Goal: Task Accomplishment & Management: Use online tool/utility

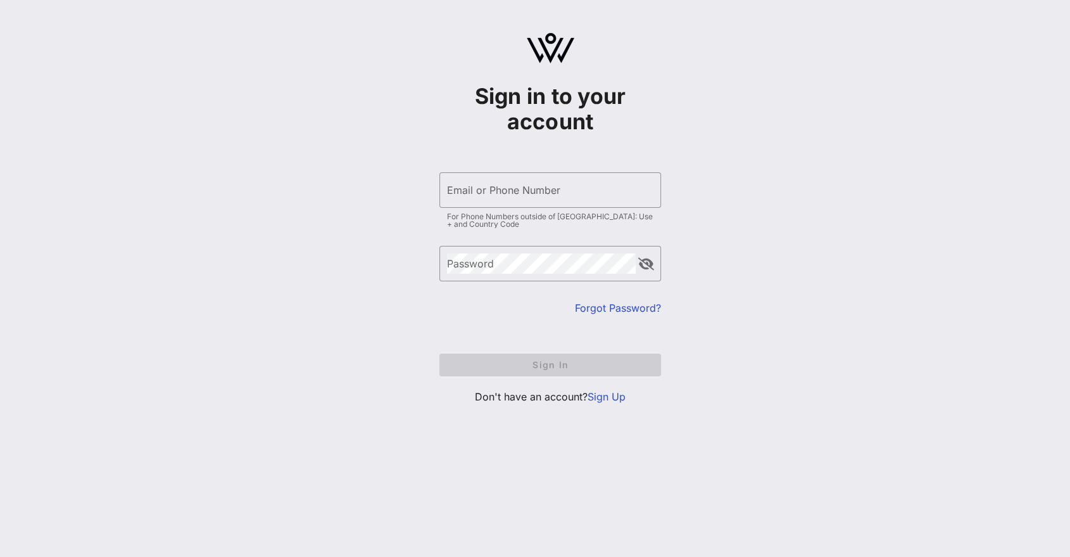
type input "[EMAIL_ADDRESS][DOMAIN_NAME]"
click at [733, 358] on div "Sign in to your account ​ Email or Phone Number [EMAIL_ADDRESS][DOMAIN_NAME] Fo…" at bounding box center [550, 223] width 1040 height 447
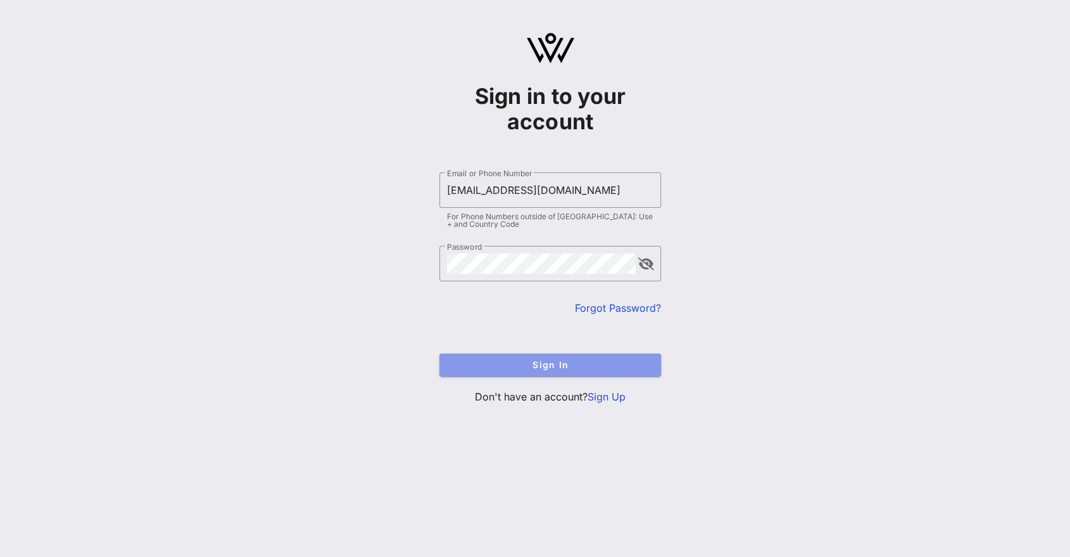
click at [583, 369] on span "Sign In" at bounding box center [550, 364] width 201 height 11
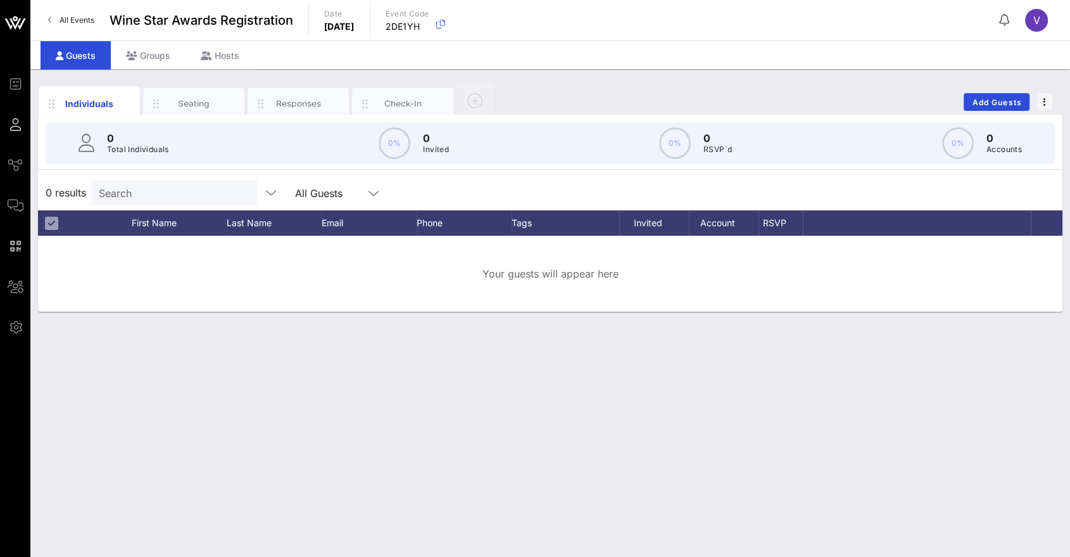
click at [91, 15] on link "All Events" at bounding box center [71, 20] width 61 height 20
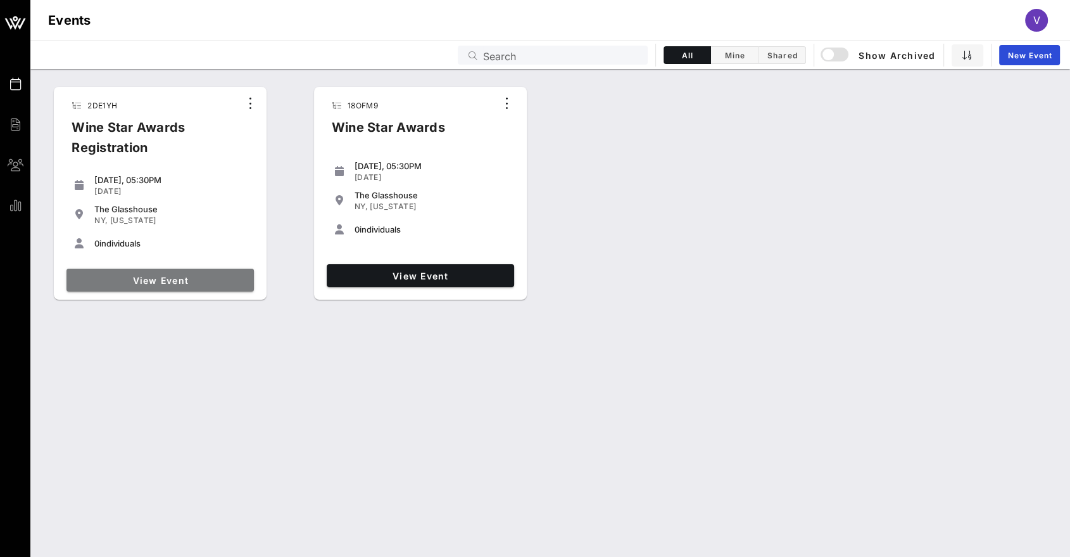
click at [146, 275] on span "View Event" at bounding box center [160, 280] width 177 height 11
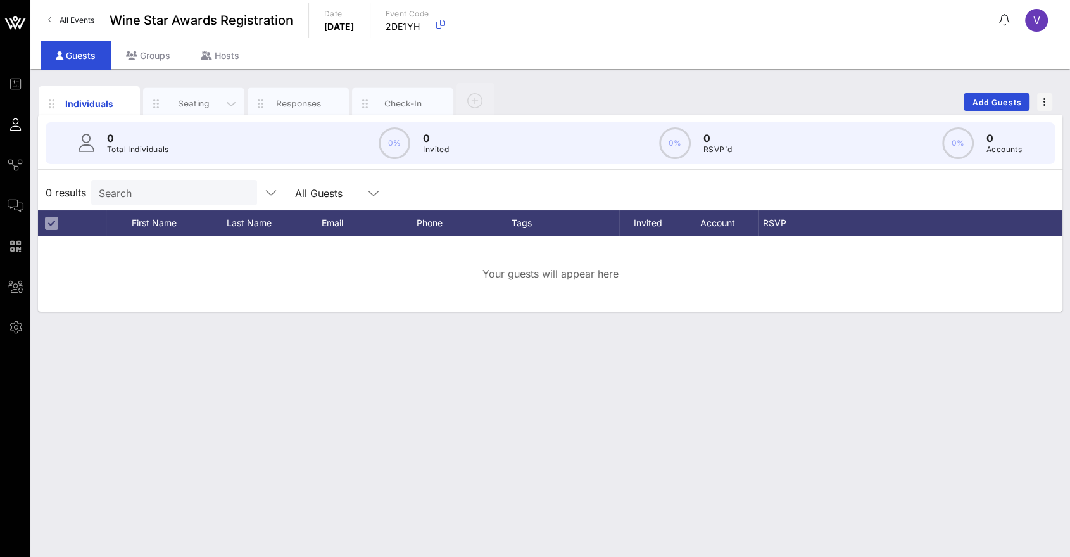
click at [199, 90] on div "Seating" at bounding box center [193, 104] width 101 height 32
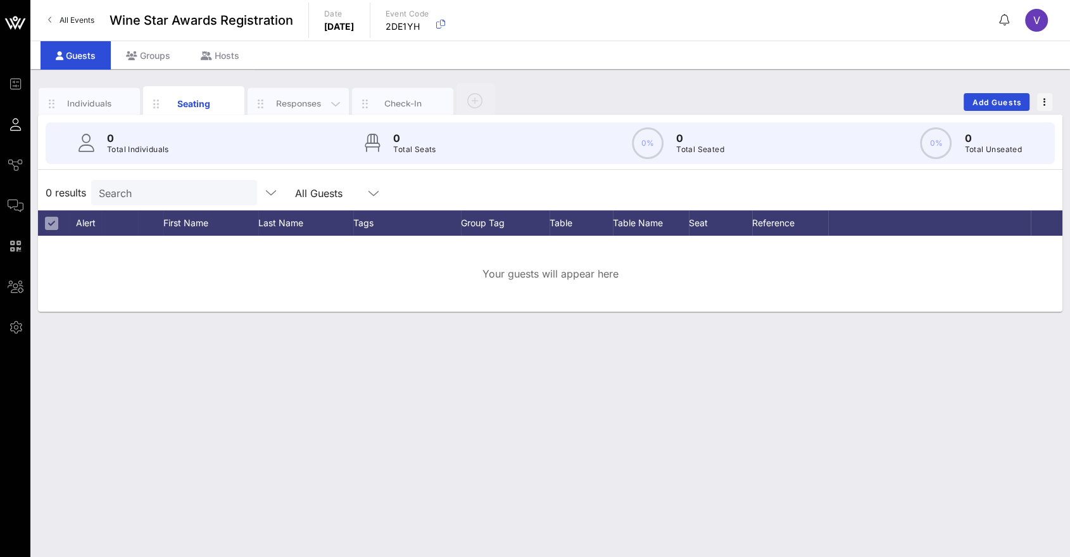
click at [293, 100] on div "Responses" at bounding box center [298, 104] width 56 height 12
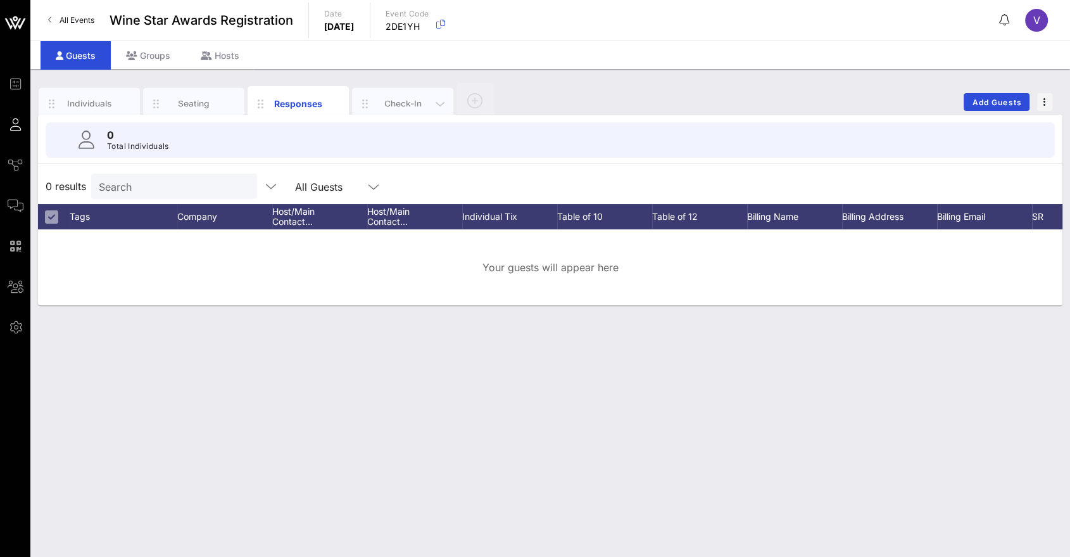
click at [426, 98] on div "Check-In" at bounding box center [403, 104] width 56 height 12
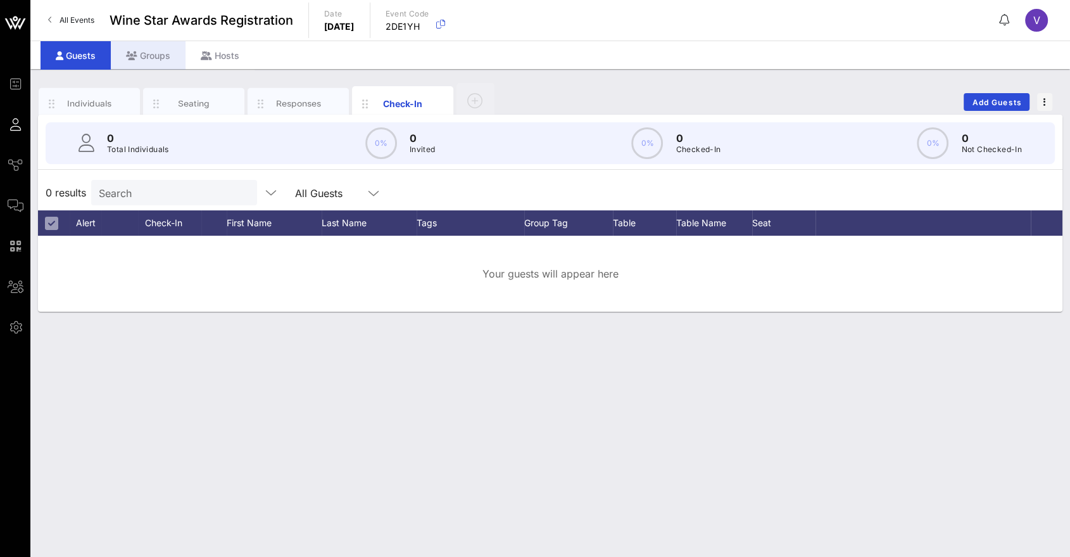
click at [128, 52] on icon at bounding box center [131, 55] width 11 height 9
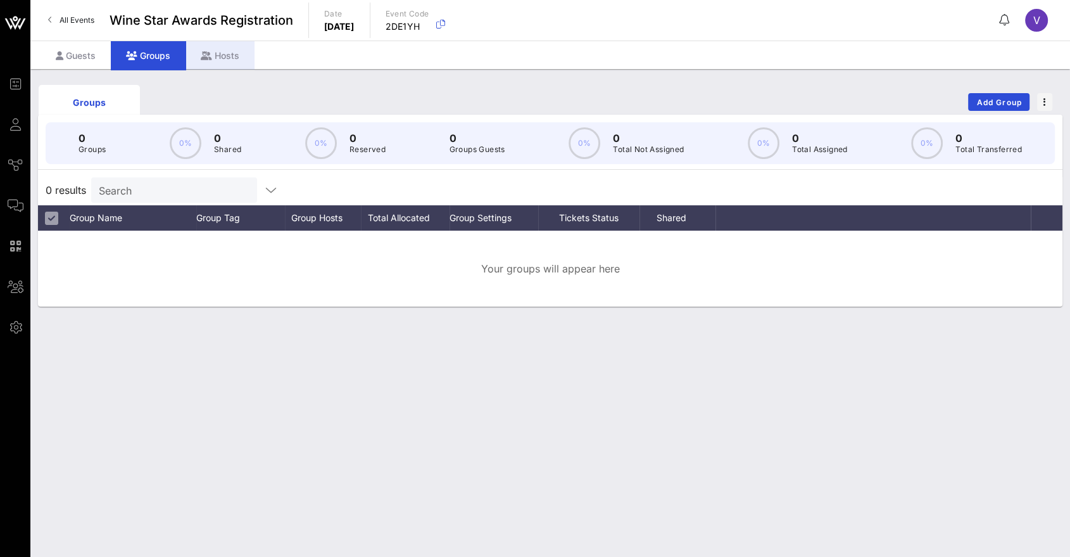
click at [213, 53] on div "Hosts" at bounding box center [220, 55] width 69 height 28
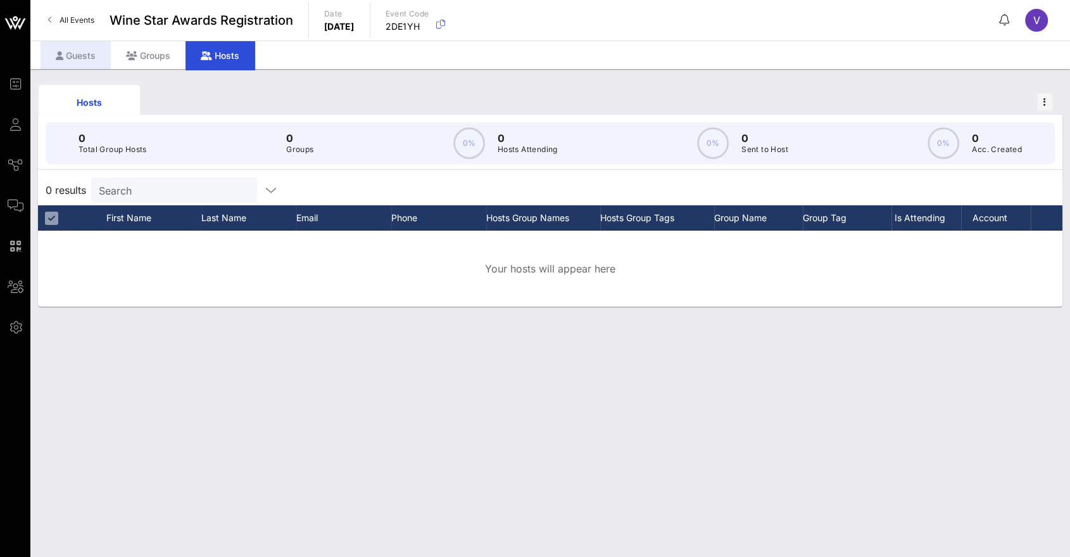
click at [90, 54] on div "Guests" at bounding box center [76, 55] width 70 height 28
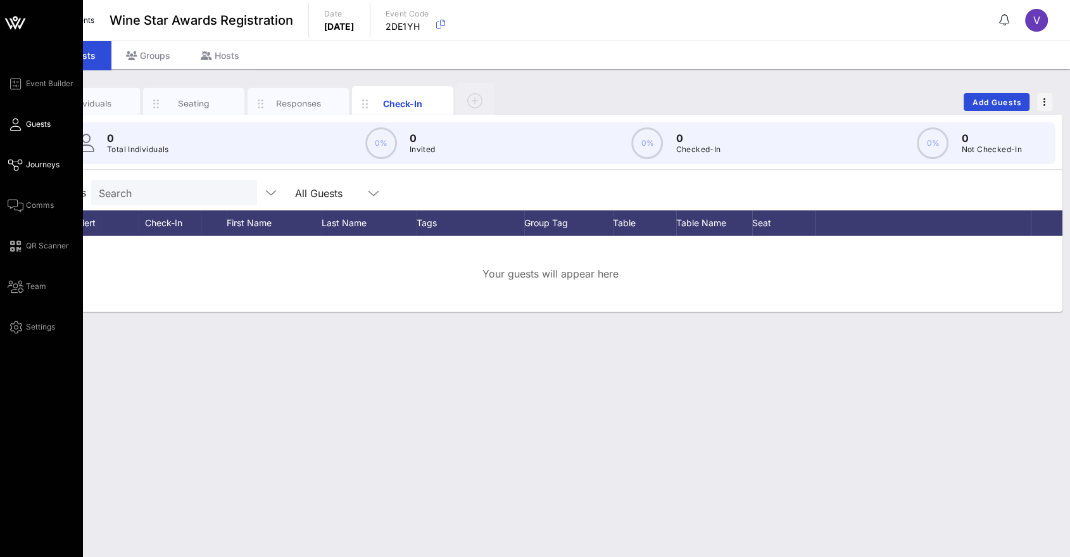
click at [32, 160] on span "Journeys" at bounding box center [43, 164] width 34 height 11
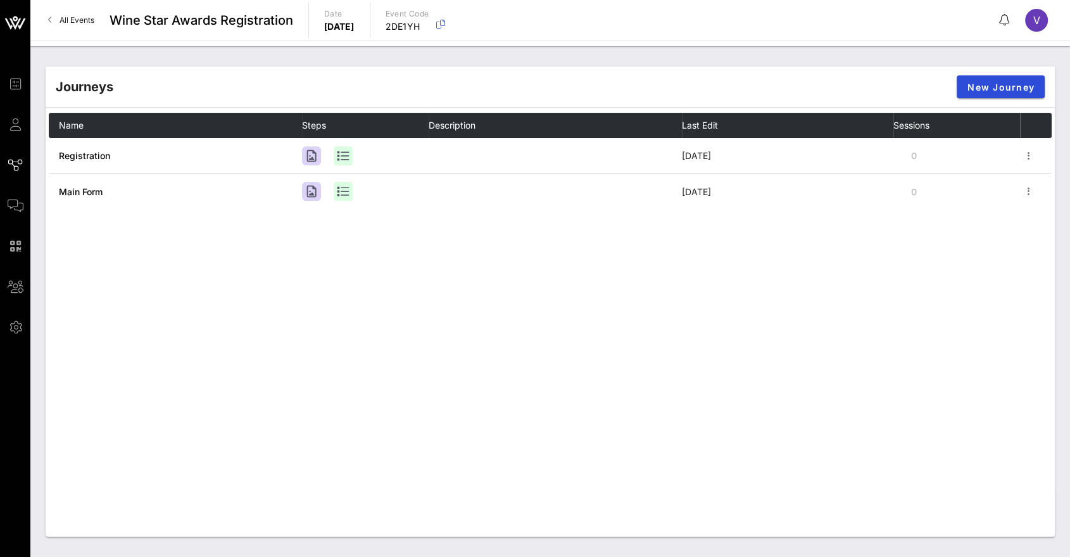
drag, startPoint x: 148, startPoint y: 275, endPoint x: 129, endPoint y: 218, distance: 59.9
click at [142, 266] on div "Name Steps Description Last Edit Sessions Registration [DATE] 0 Main Form [DATE…" at bounding box center [550, 303] width 1003 height 380
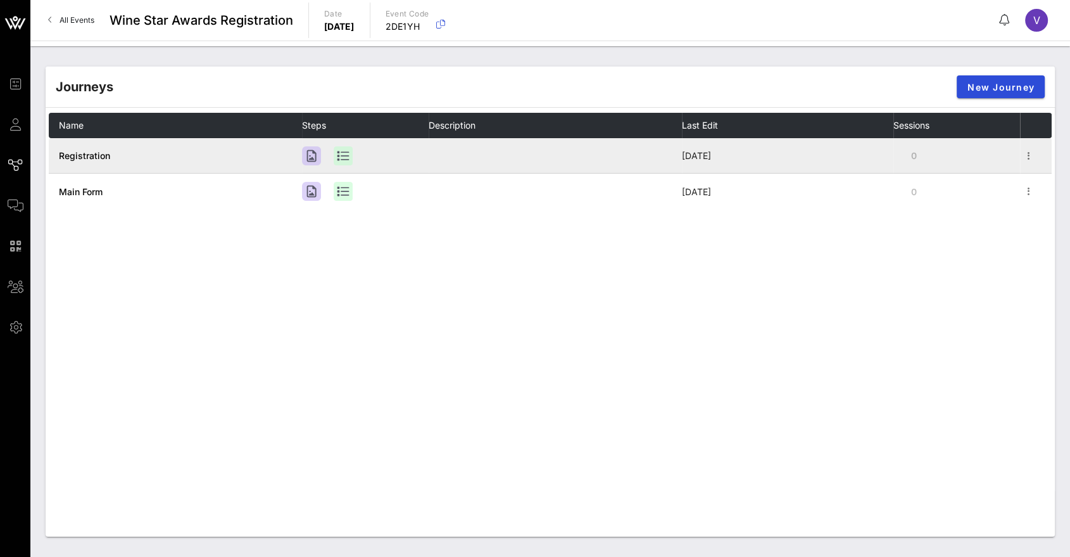
click at [96, 151] on span "Registration" at bounding box center [84, 155] width 51 height 11
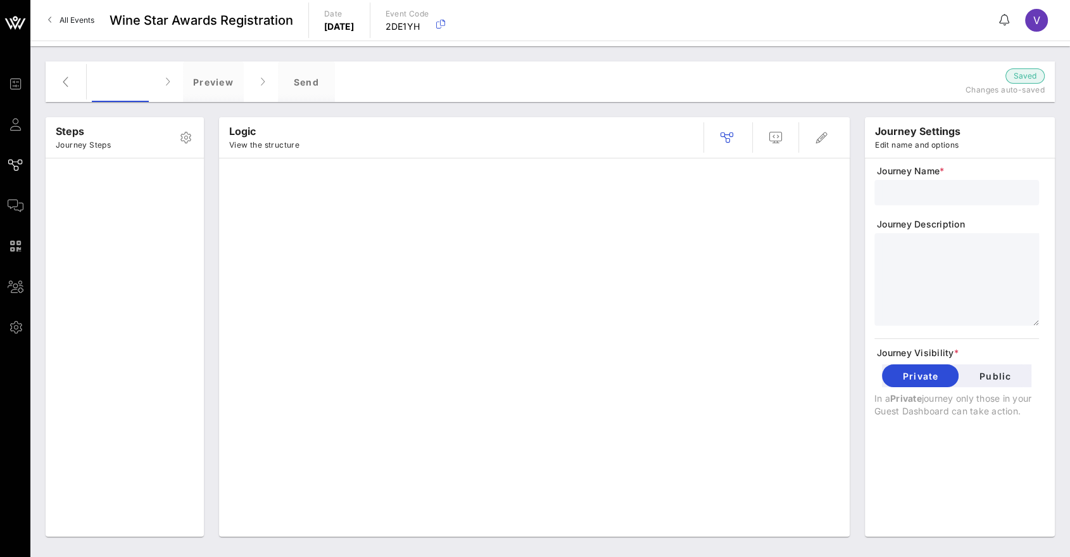
type input "Registration"
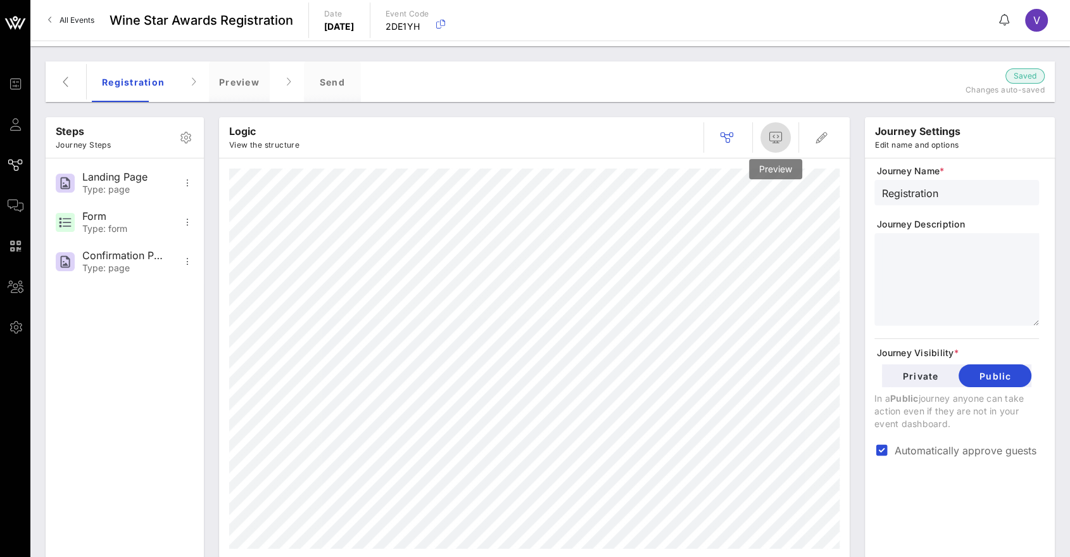
click at [769, 137] on icon "button" at bounding box center [775, 137] width 15 height 15
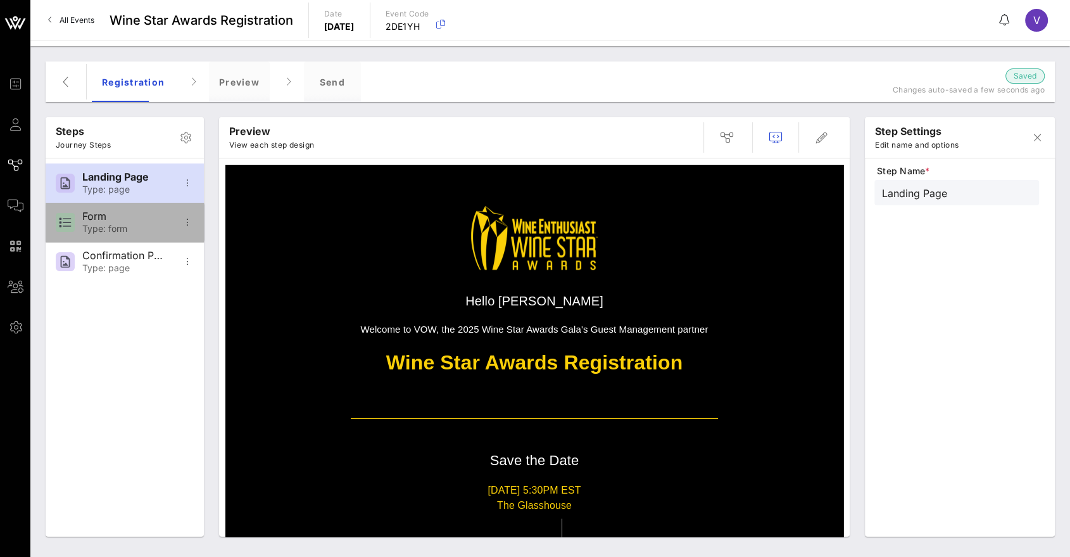
click at [140, 222] on div "Form" at bounding box center [124, 216] width 84 height 12
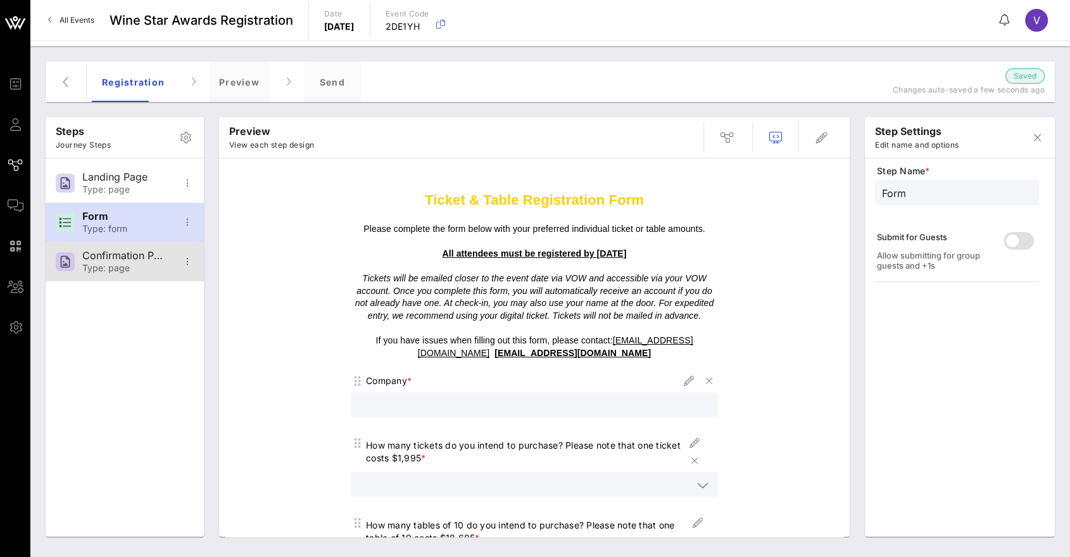
click at [106, 268] on div "Type: page" at bounding box center [124, 268] width 84 height 11
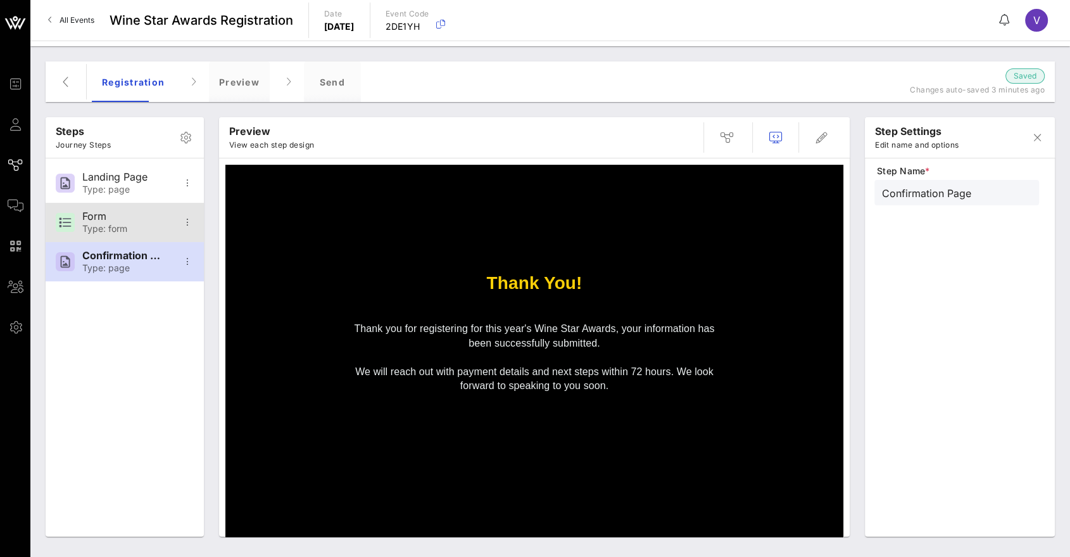
click at [129, 226] on div "Type: form" at bounding box center [124, 229] width 84 height 11
type input "Form"
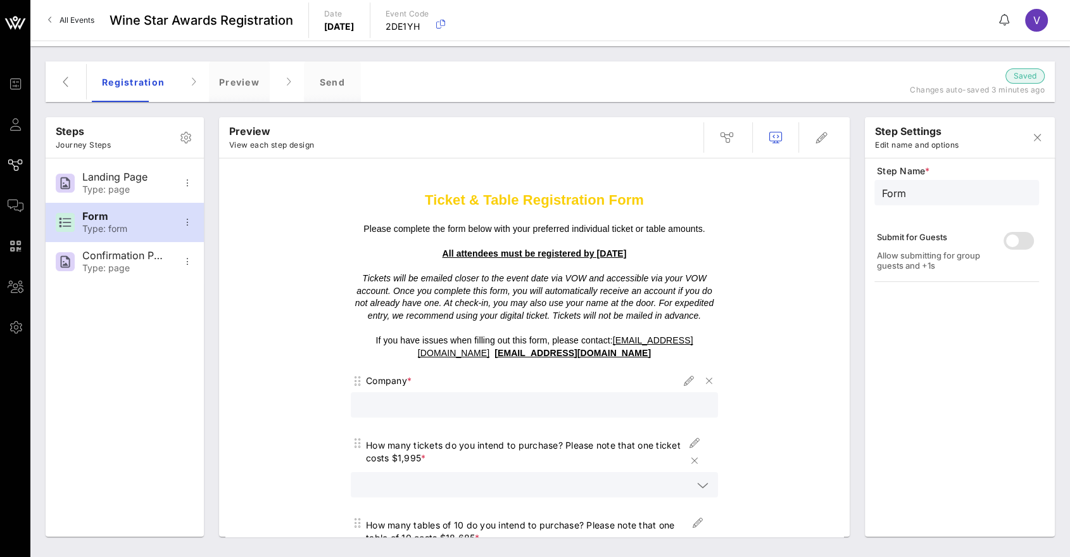
click at [594, 243] on p at bounding box center [534, 241] width 367 height 13
click at [593, 253] on strong "All attendees must be registered by [DATE]" at bounding box center [534, 253] width 184 height 10
click at [615, 256] on strong "All attendees must be registered by [DATE]" at bounding box center [534, 253] width 184 height 10
click at [827, 132] on icon "button" at bounding box center [821, 137] width 15 height 15
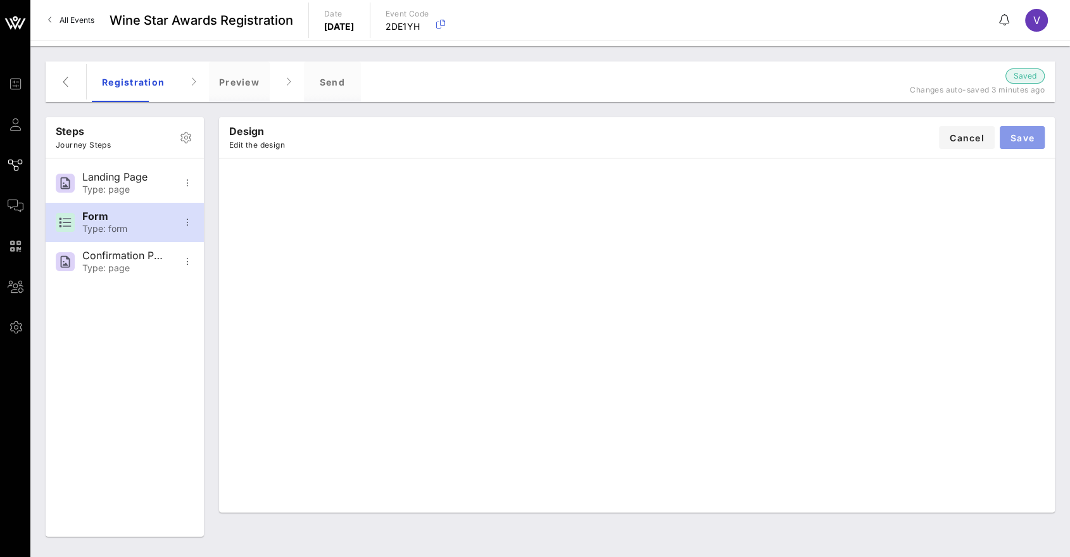
click at [1030, 137] on span "Save" at bounding box center [1022, 137] width 25 height 11
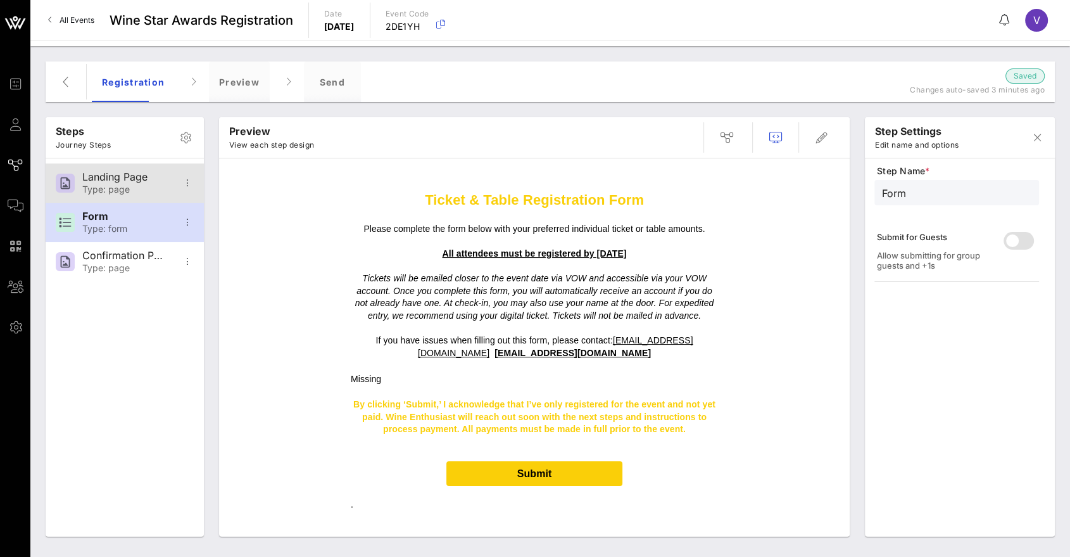
click at [160, 198] on div "Landing Page Type: page" at bounding box center [124, 182] width 84 height 39
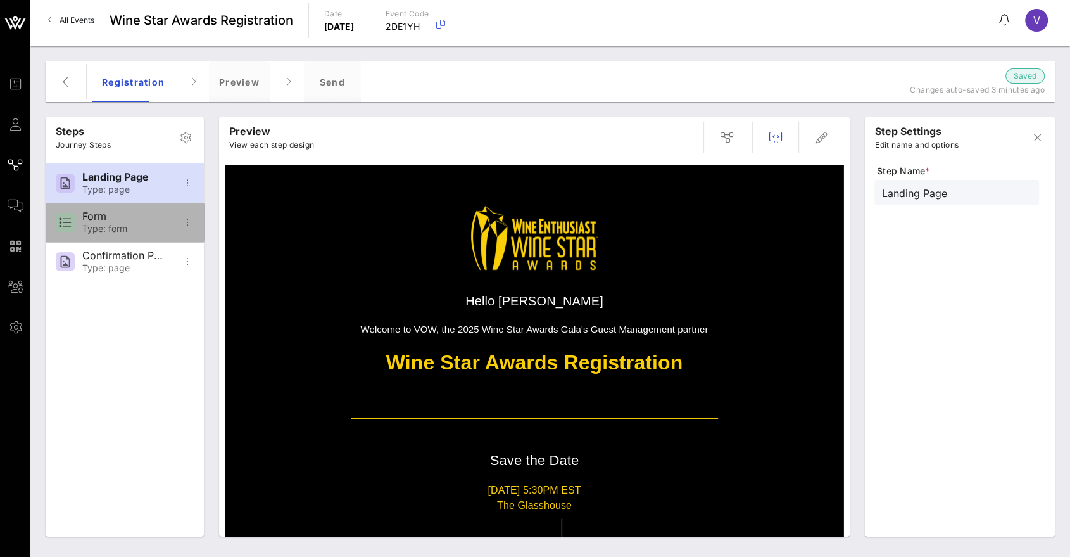
click at [147, 215] on div "Form" at bounding box center [124, 216] width 84 height 12
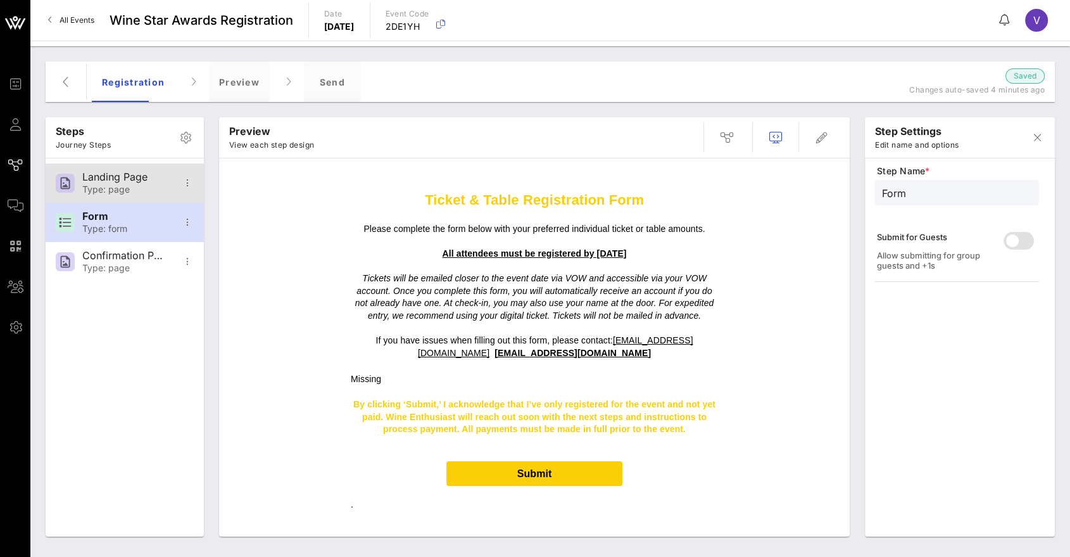
click at [119, 182] on div "Landing Page" at bounding box center [124, 177] width 84 height 12
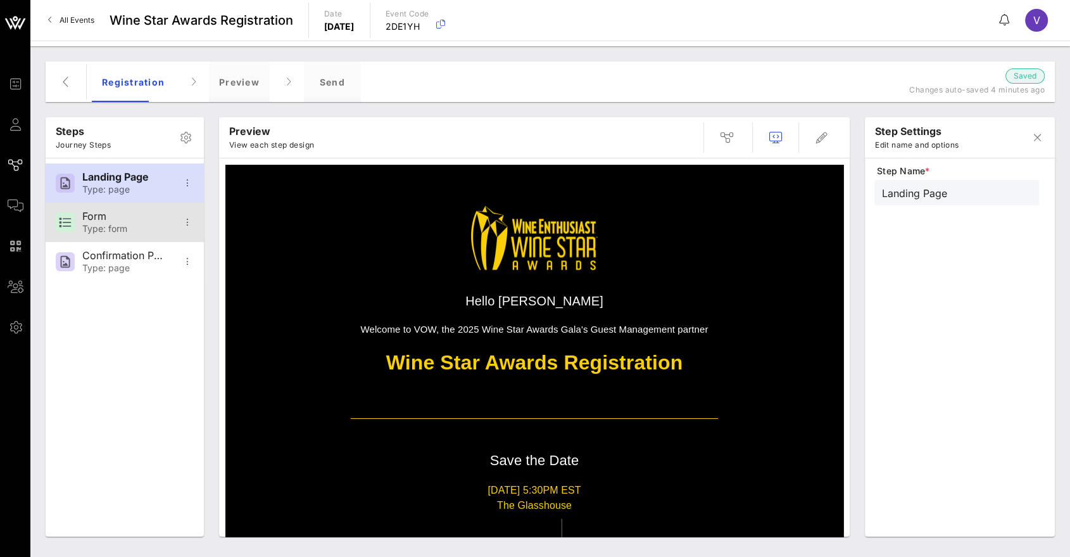
click at [123, 218] on div "Form" at bounding box center [124, 216] width 84 height 12
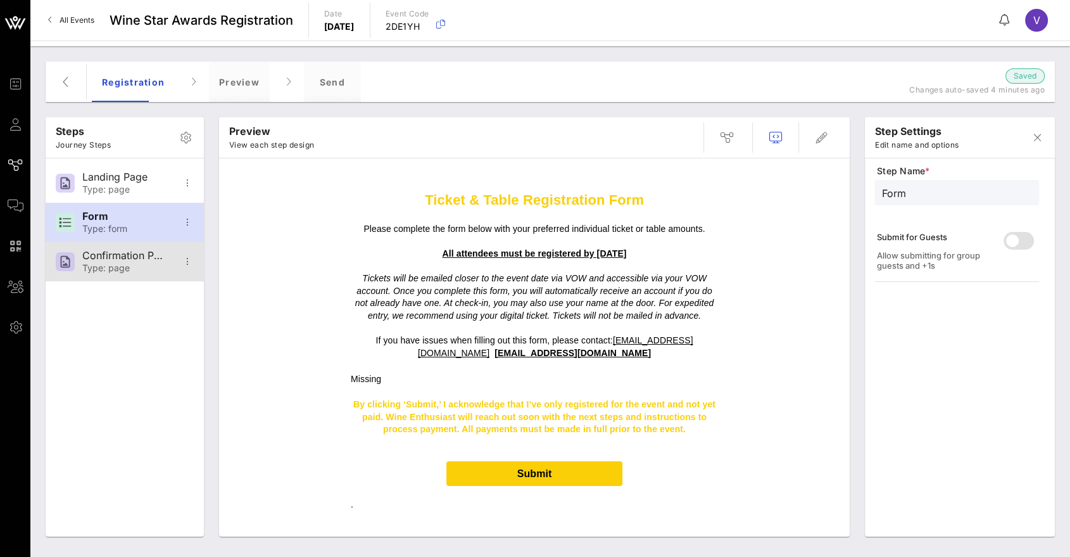
click at [122, 256] on div "Confirmation Page" at bounding box center [124, 255] width 84 height 12
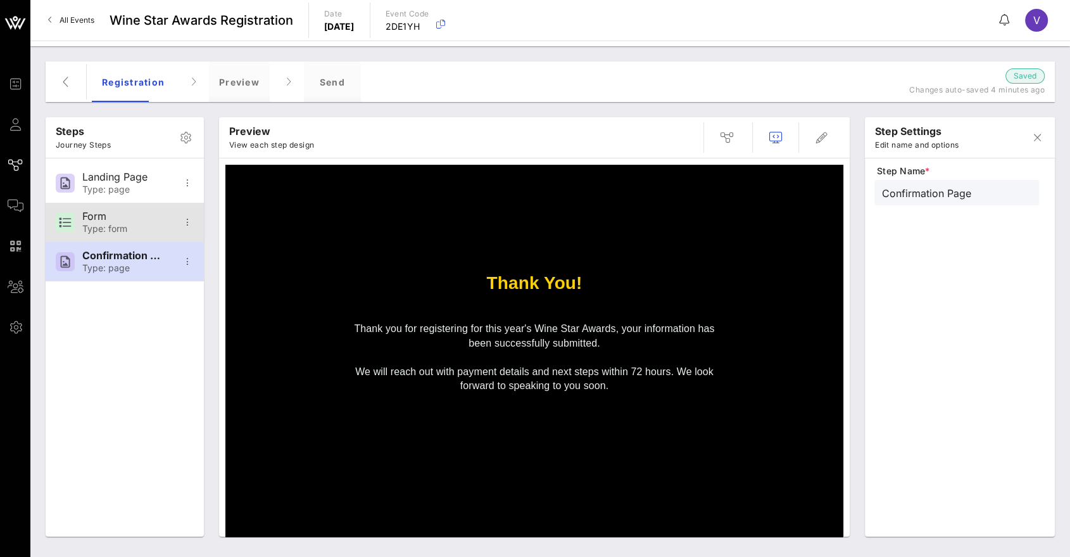
click at [122, 225] on div "Type: form" at bounding box center [124, 229] width 84 height 11
type input "Form"
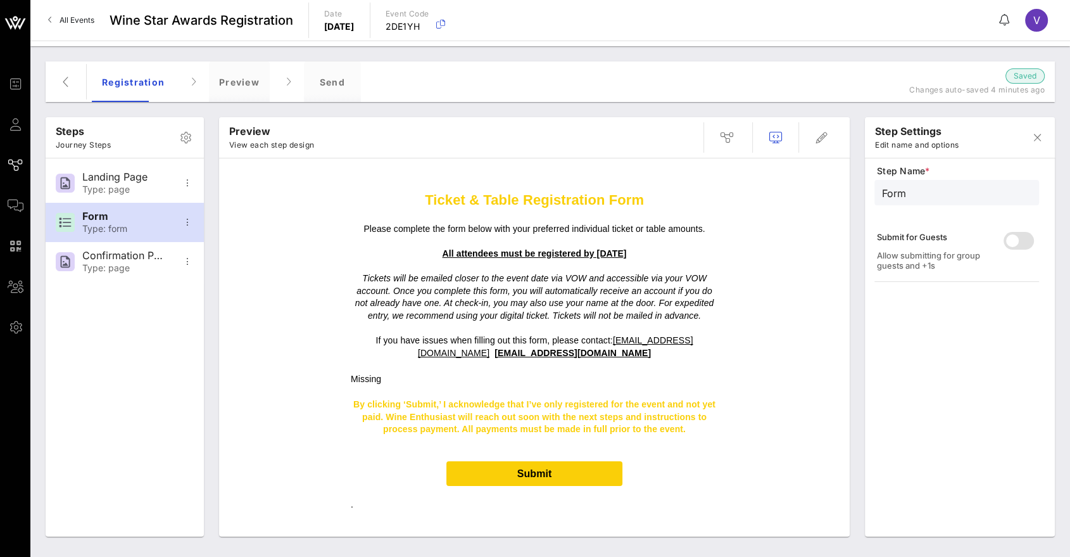
click at [529, 389] on td "Missing" at bounding box center [534, 378] width 380 height 27
click at [1035, 142] on icon "button" at bounding box center [1037, 137] width 15 height 15
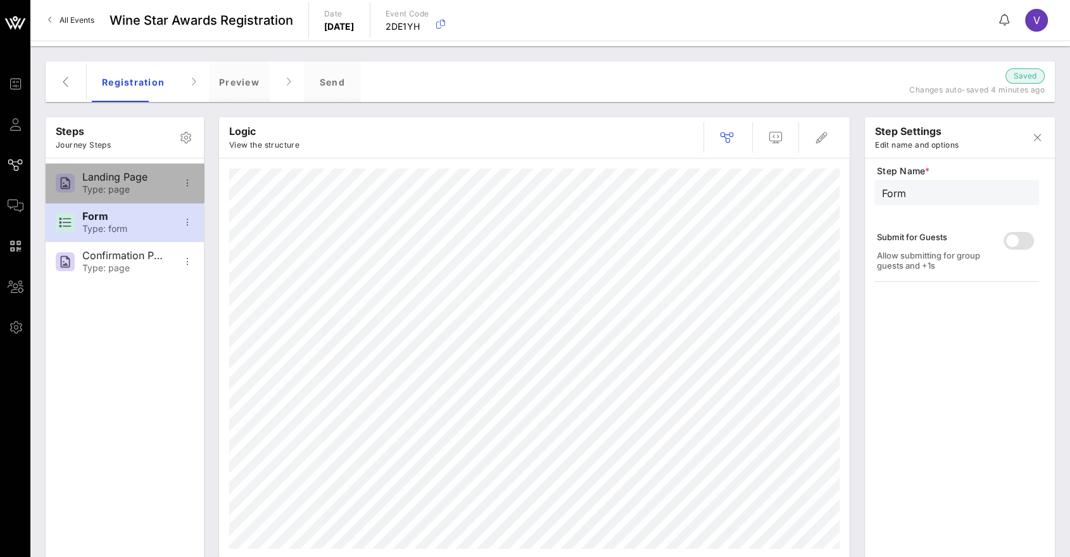
click at [109, 176] on div "Landing Page" at bounding box center [124, 177] width 84 height 12
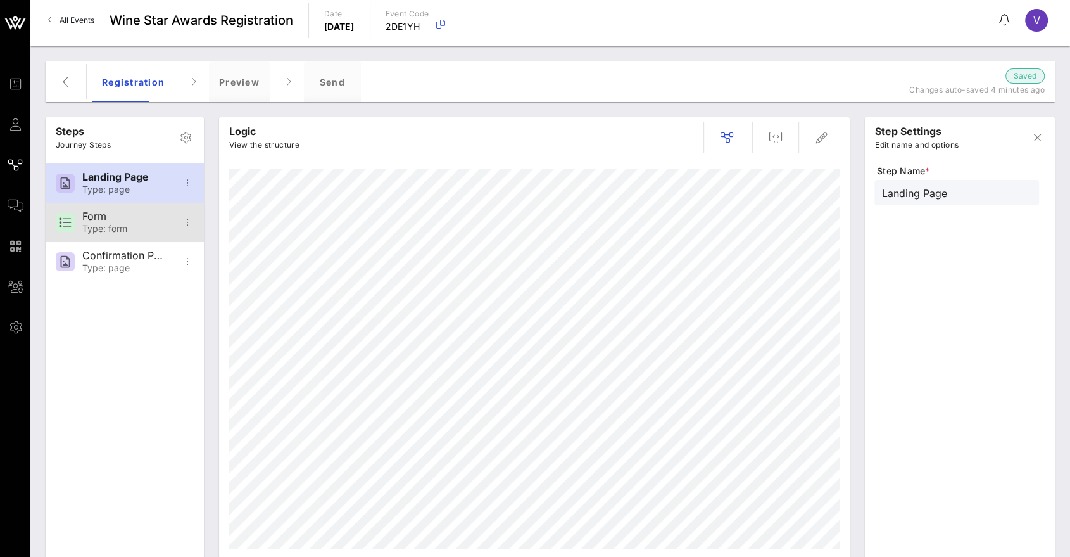
click at [121, 226] on div "Type: form" at bounding box center [124, 229] width 84 height 11
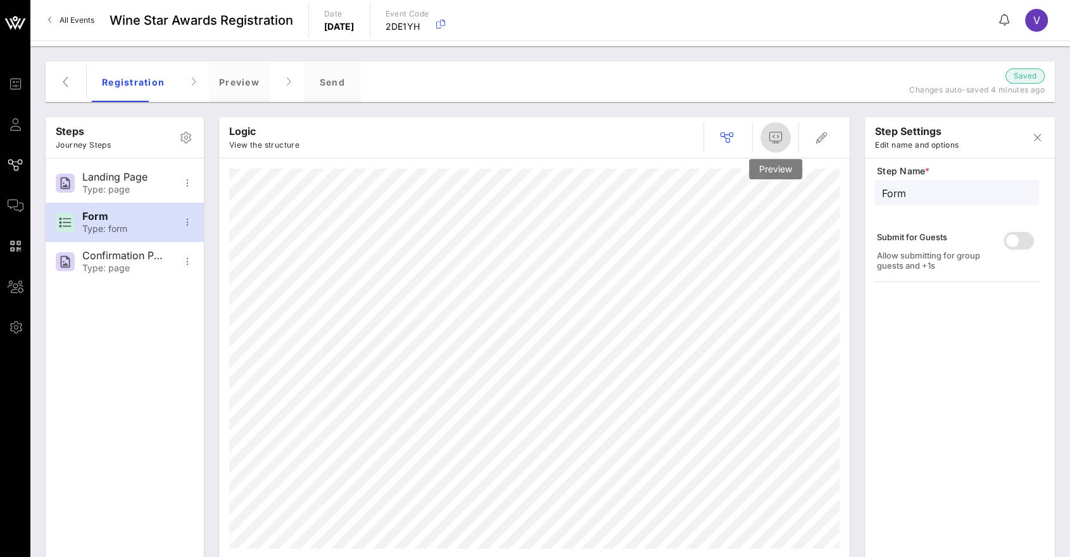
click at [771, 137] on icon "button" at bounding box center [775, 137] width 15 height 15
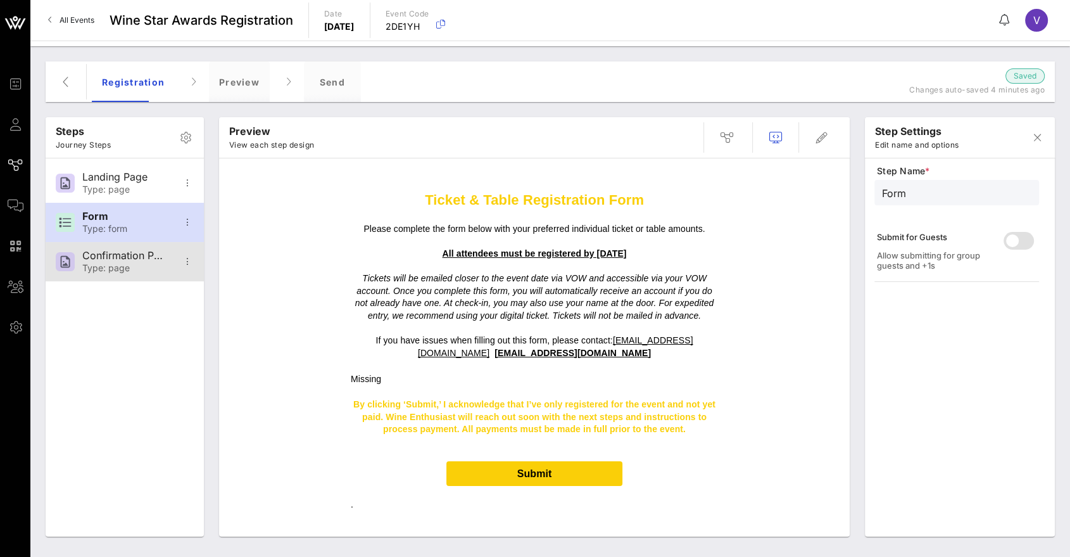
click at [127, 248] on div "Confirmation Page Type: page" at bounding box center [124, 261] width 84 height 39
type input "Confirmation Page"
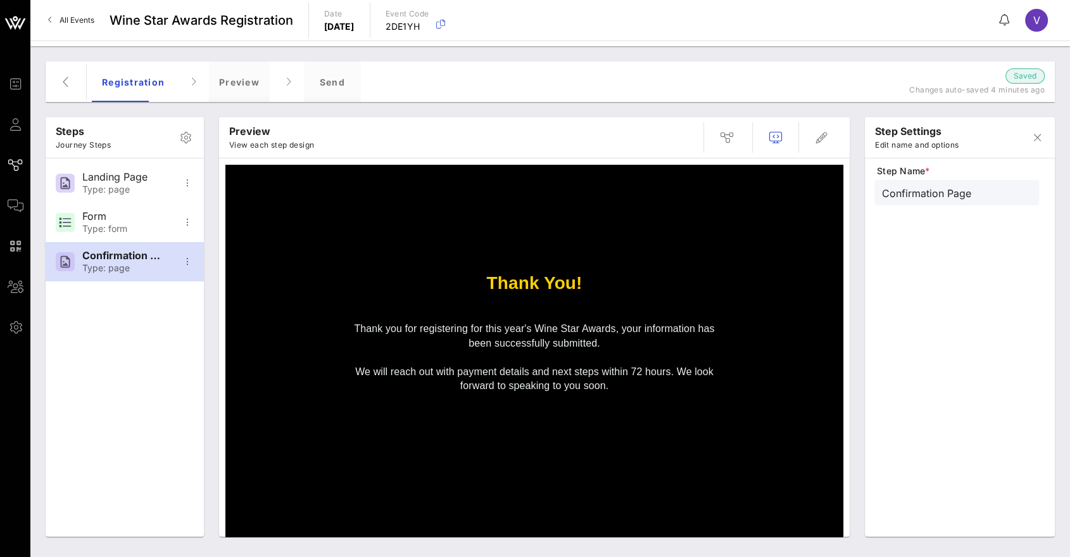
click at [91, 22] on span "All Events" at bounding box center [77, 19] width 35 height 9
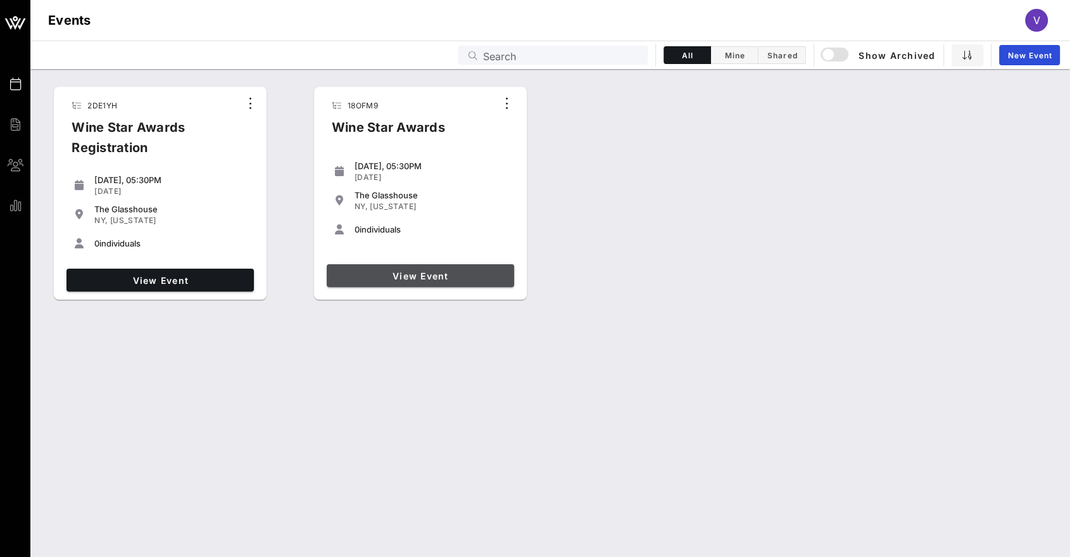
click at [440, 277] on span "View Event" at bounding box center [420, 275] width 177 height 11
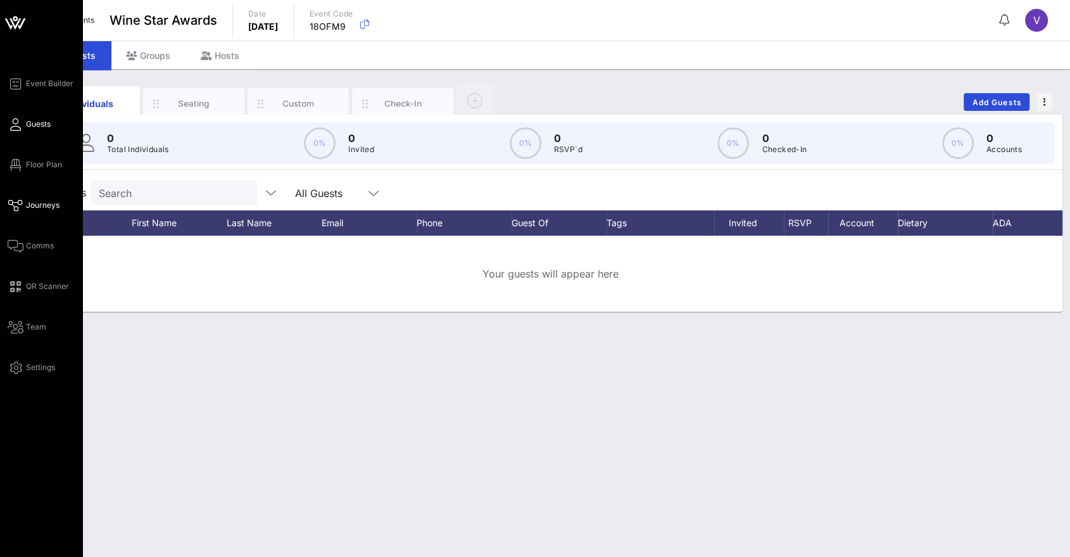
click at [47, 206] on span "Journeys" at bounding box center [43, 204] width 34 height 11
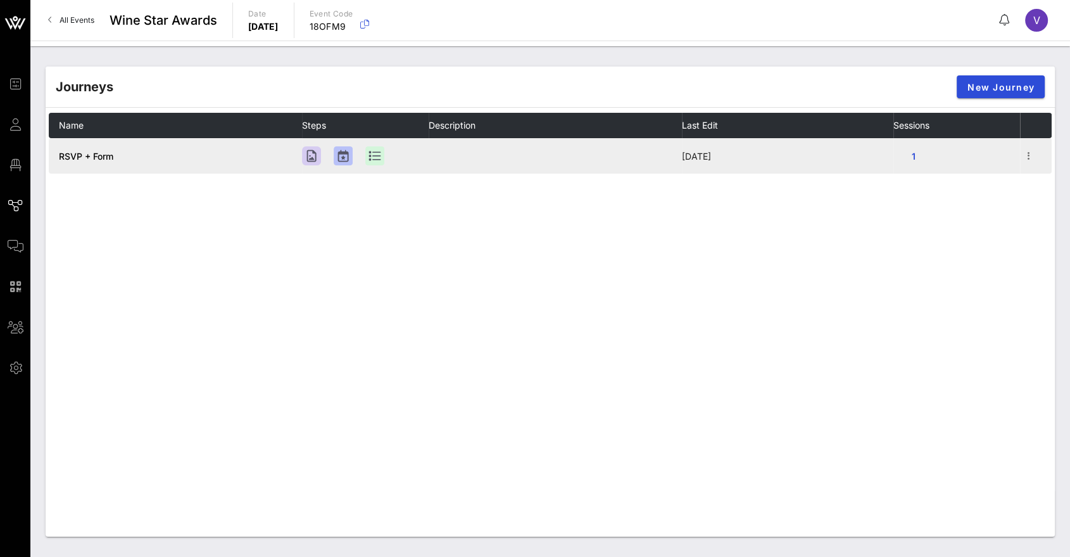
click at [165, 149] on td "RSVP + Form" at bounding box center [175, 155] width 253 height 35
click at [75, 144] on td "RSVP + Form" at bounding box center [175, 155] width 253 height 35
click at [83, 160] on span "RSVP + Form" at bounding box center [86, 156] width 54 height 11
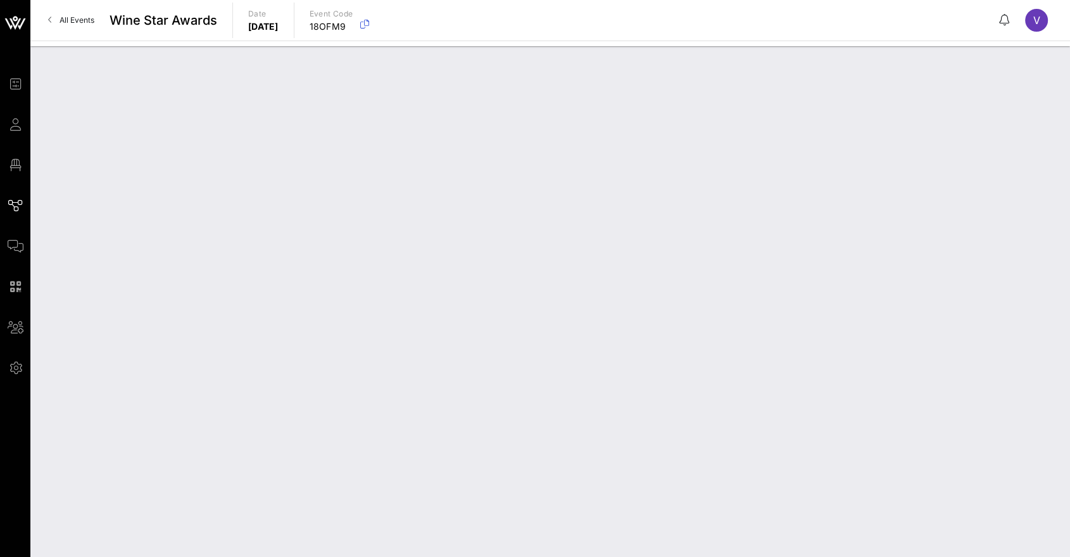
type input "RSVP + Form"
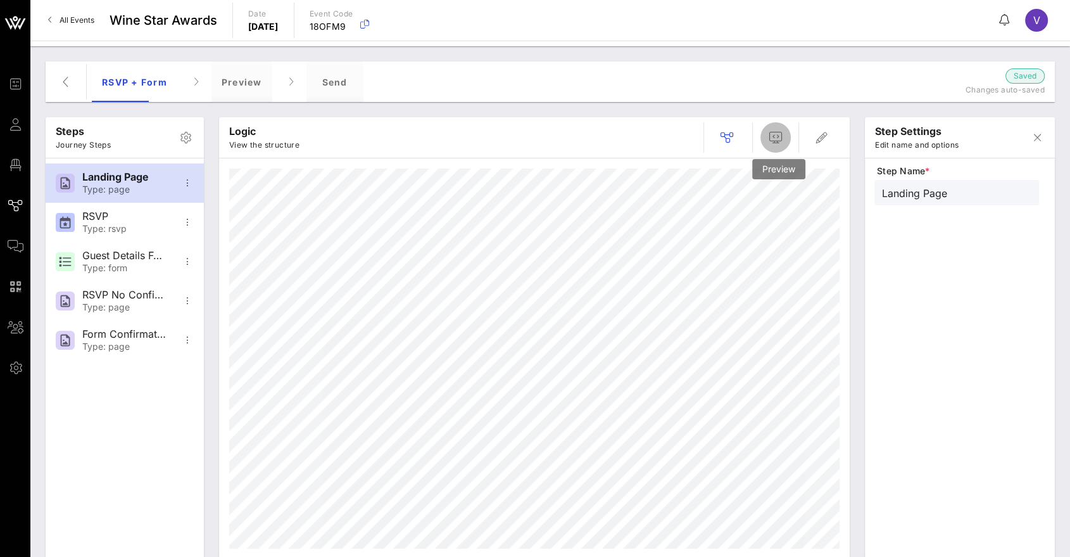
click at [769, 141] on icon "button" at bounding box center [775, 137] width 15 height 15
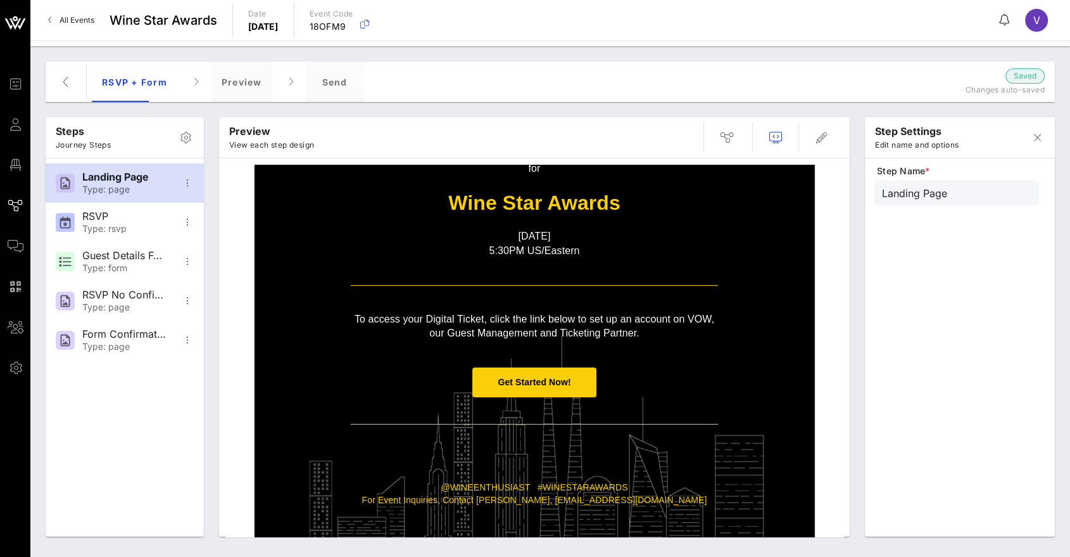
scroll to position [203, 0]
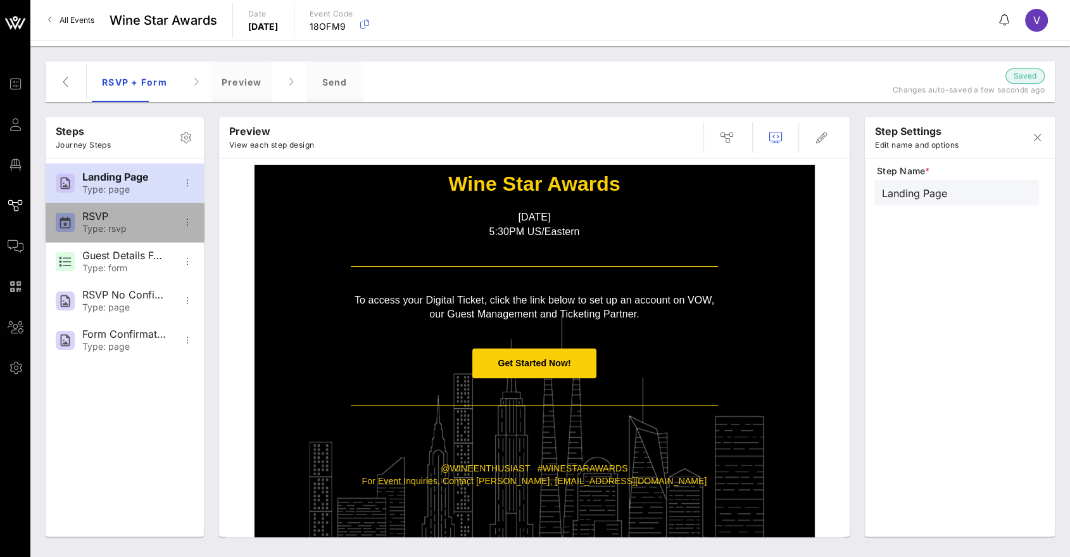
click at [132, 222] on div "RSVP Type: rsvp" at bounding box center [124, 222] width 84 height 39
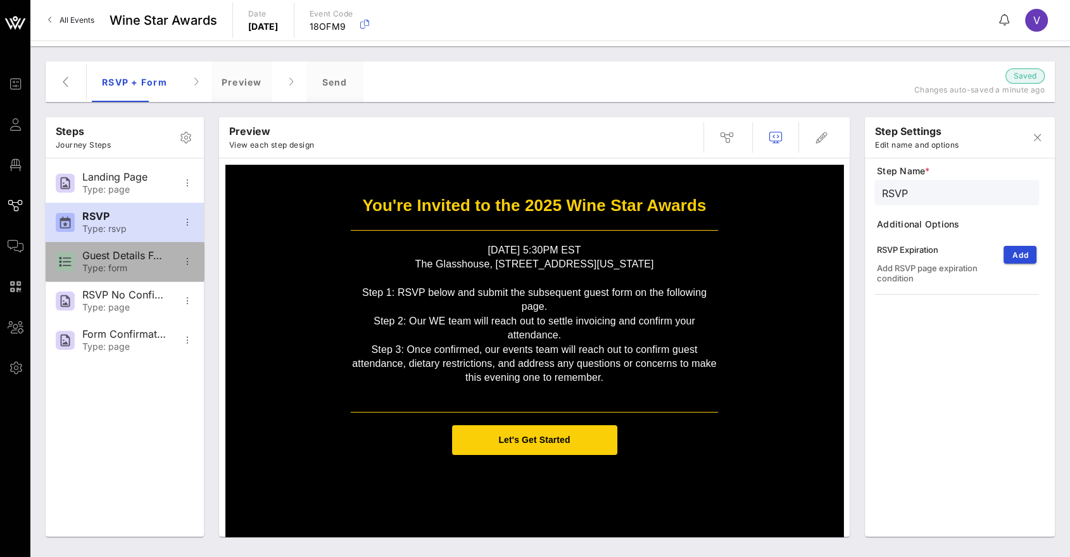
click at [105, 259] on div "Guest Details Form" at bounding box center [124, 255] width 84 height 12
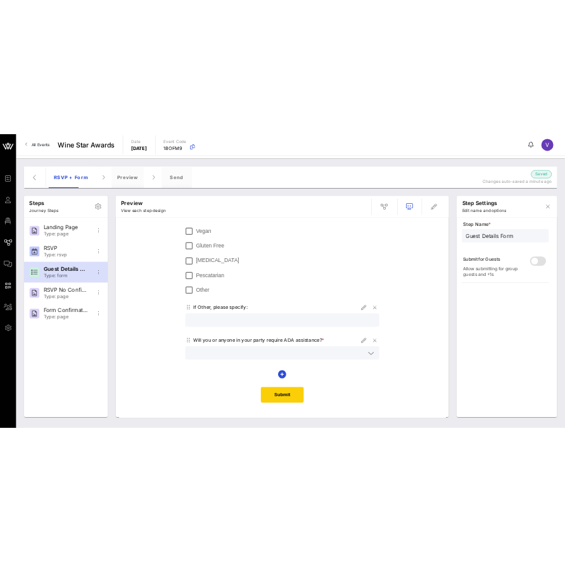
scroll to position [449, 0]
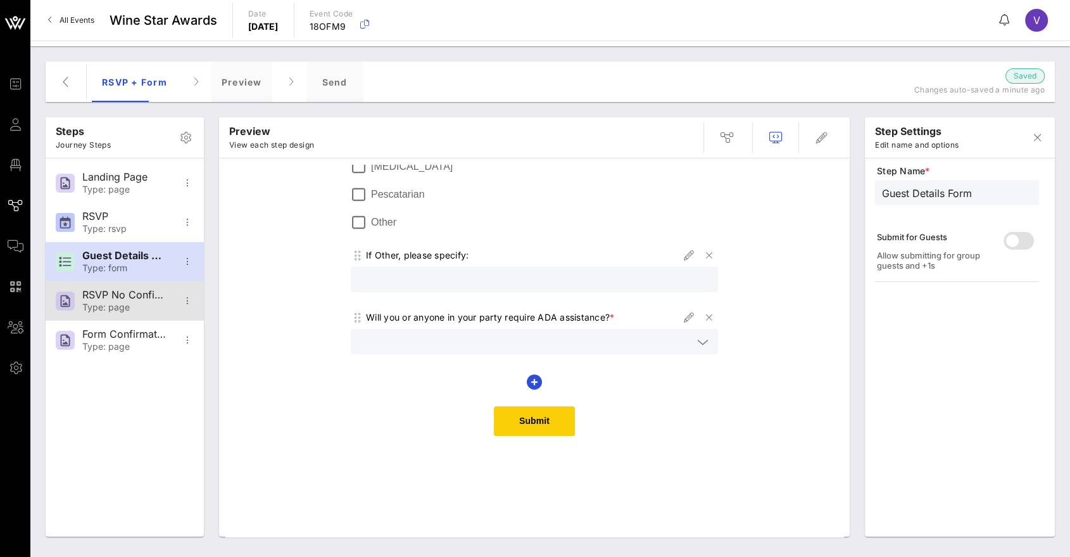
click at [106, 296] on div "RSVP No Confirmation" at bounding box center [124, 295] width 84 height 12
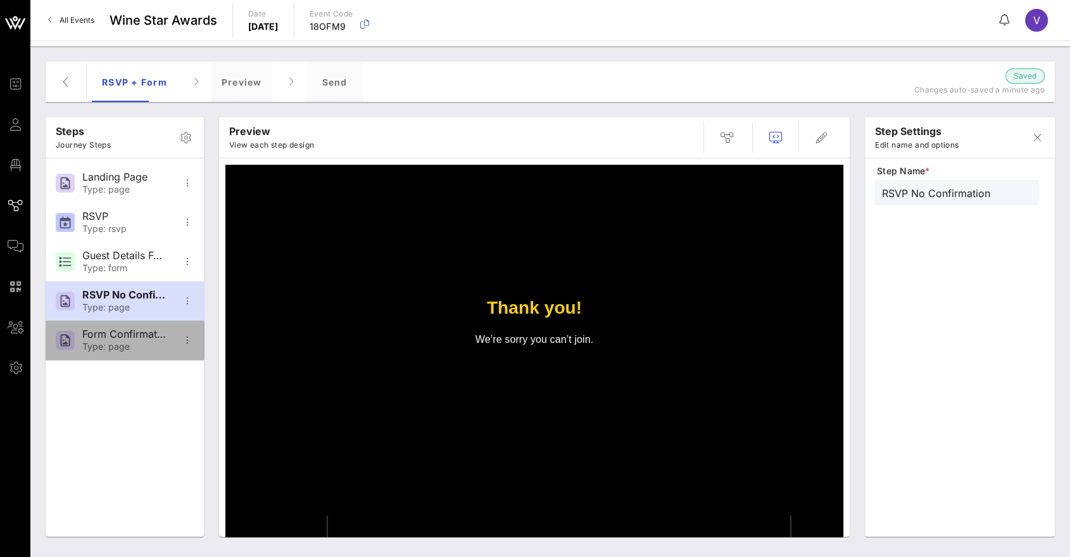
click at [85, 352] on div "Form Confirmation Type: page" at bounding box center [124, 339] width 84 height 39
type input "Form Confirmation"
